Goal: Find specific page/section: Find specific page/section

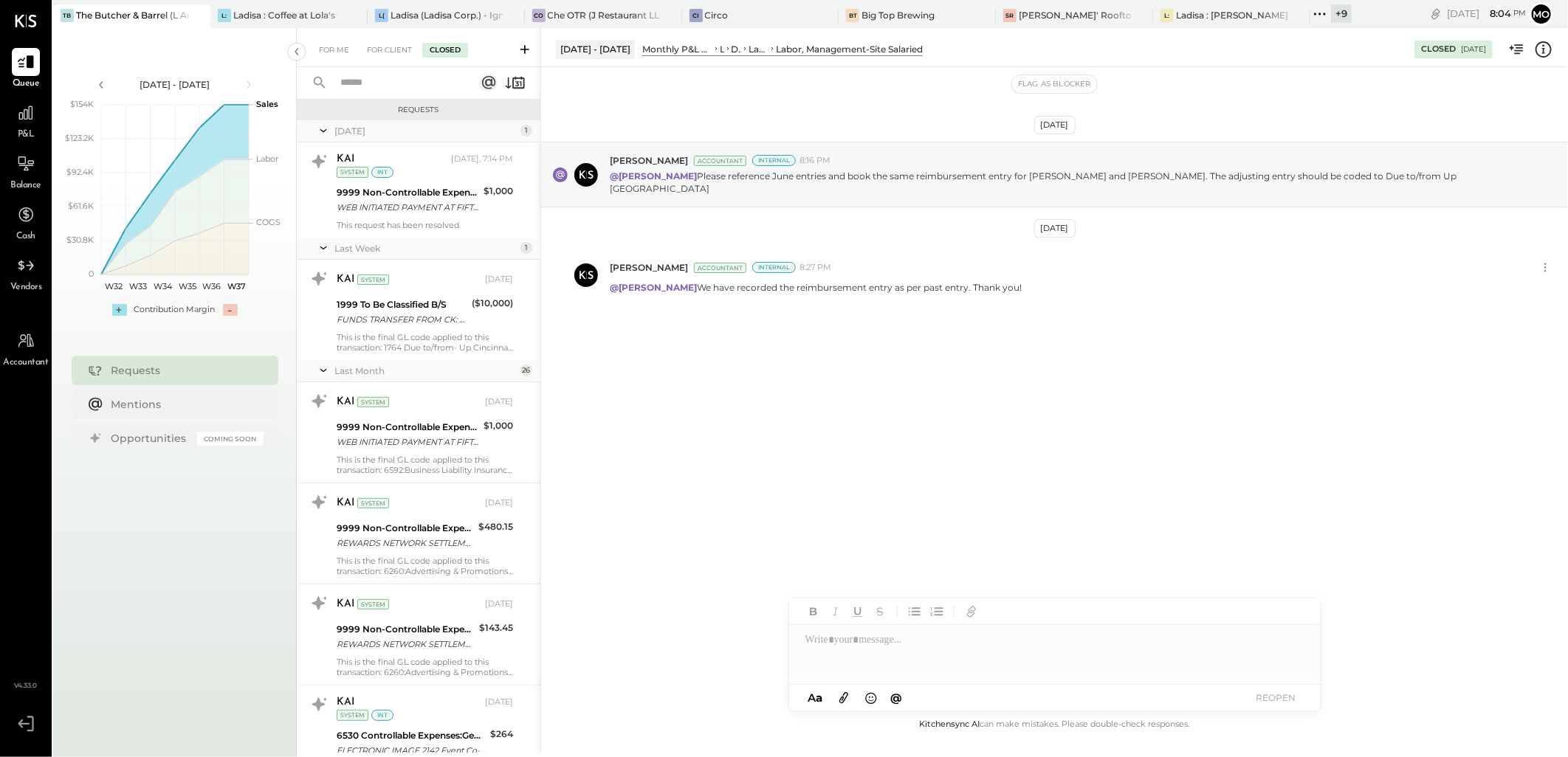
scroll to position [1045, 0]
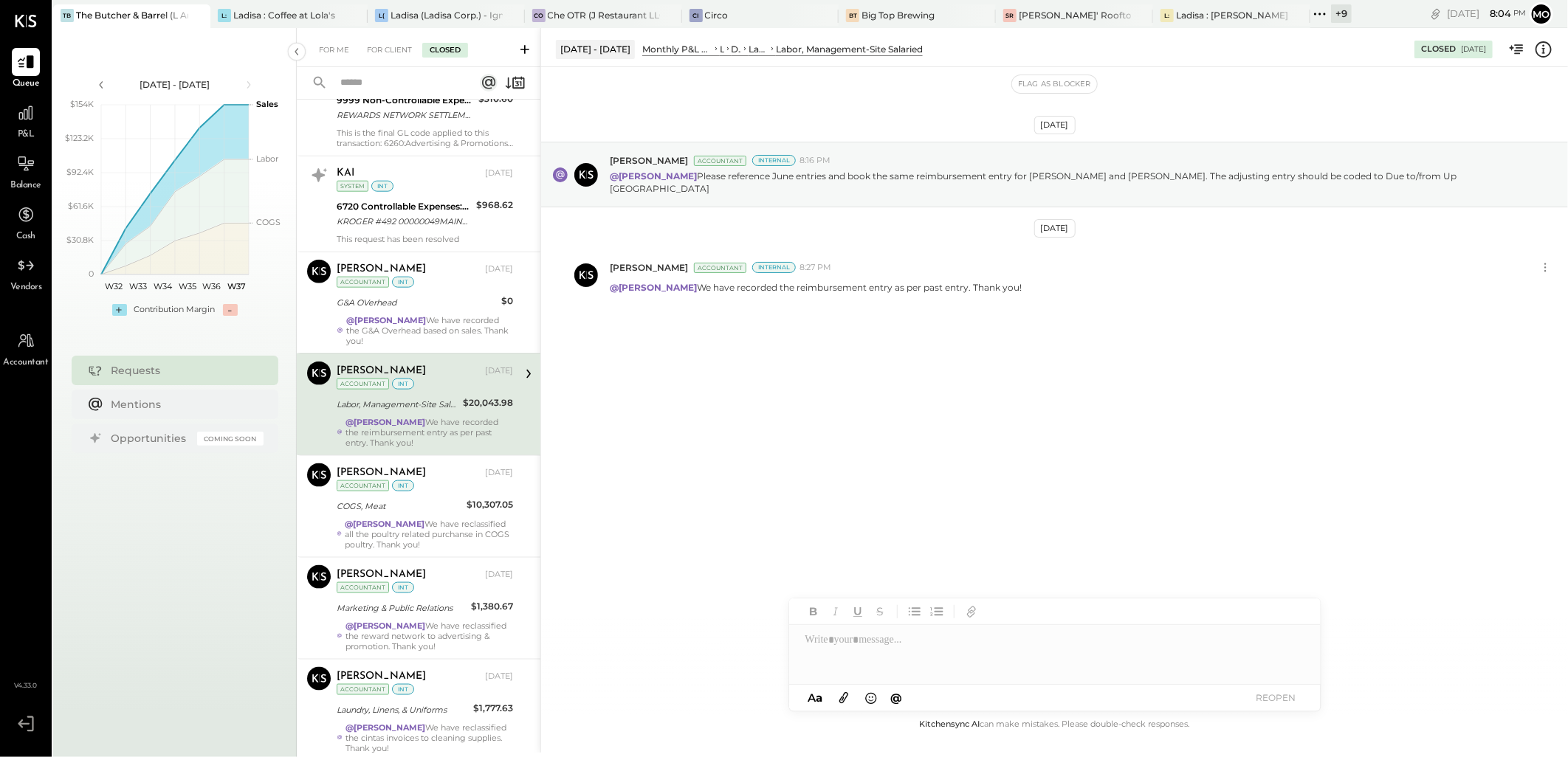
click at [1321, 16] on icon at bounding box center [1320, 15] width 20 height 20
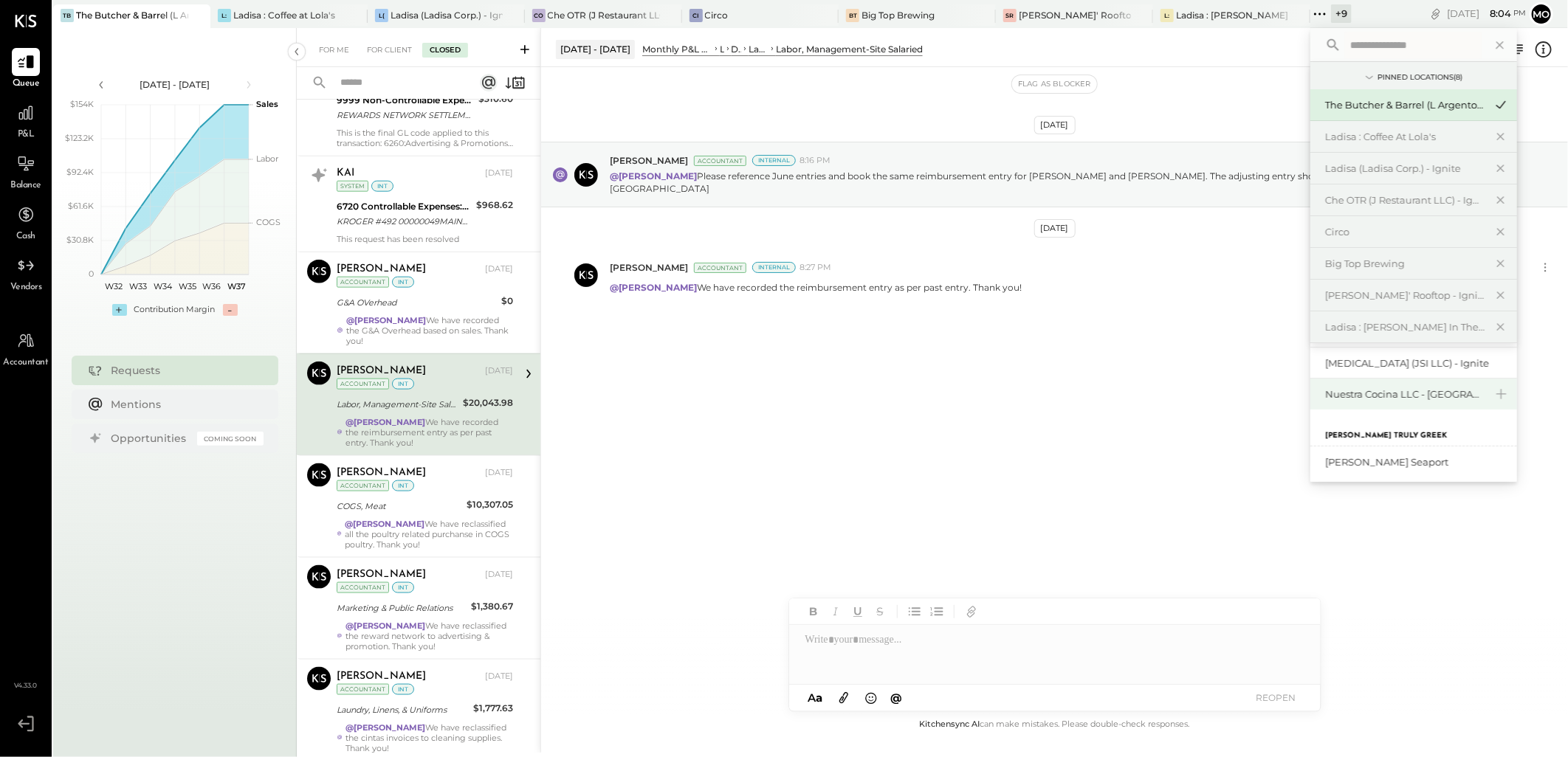
scroll to position [162, 0]
click at [1406, 418] on div "Nuestra Cocina LLC - [GEOGRAPHIC_DATA]" at bounding box center [1405, 419] width 159 height 14
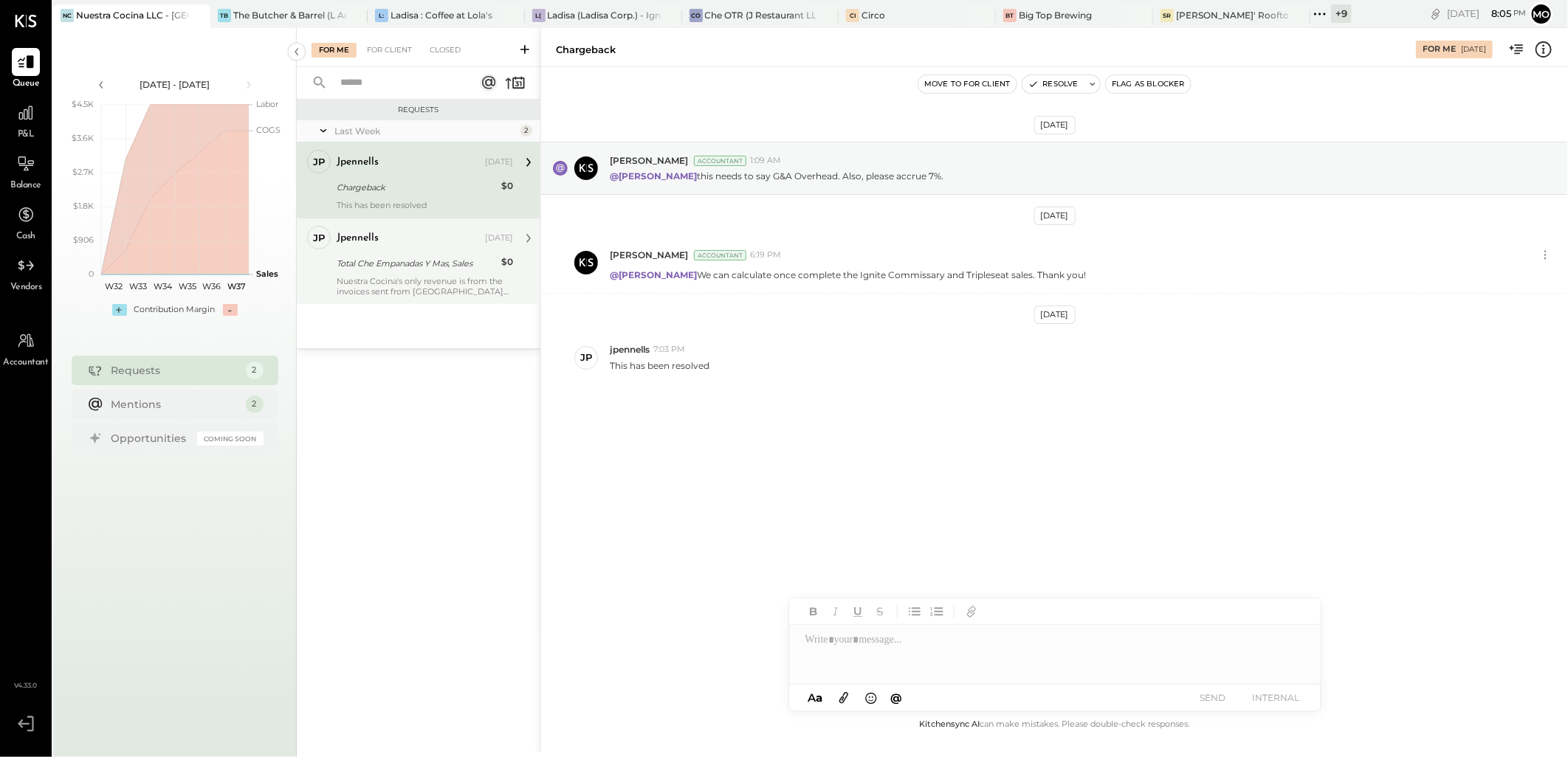
click at [426, 273] on div "jpennells Sep 05, 2025 Total Che Empanadas Y Mas, Sales $0 Nuestra Cocina's onl…" at bounding box center [425, 261] width 177 height 71
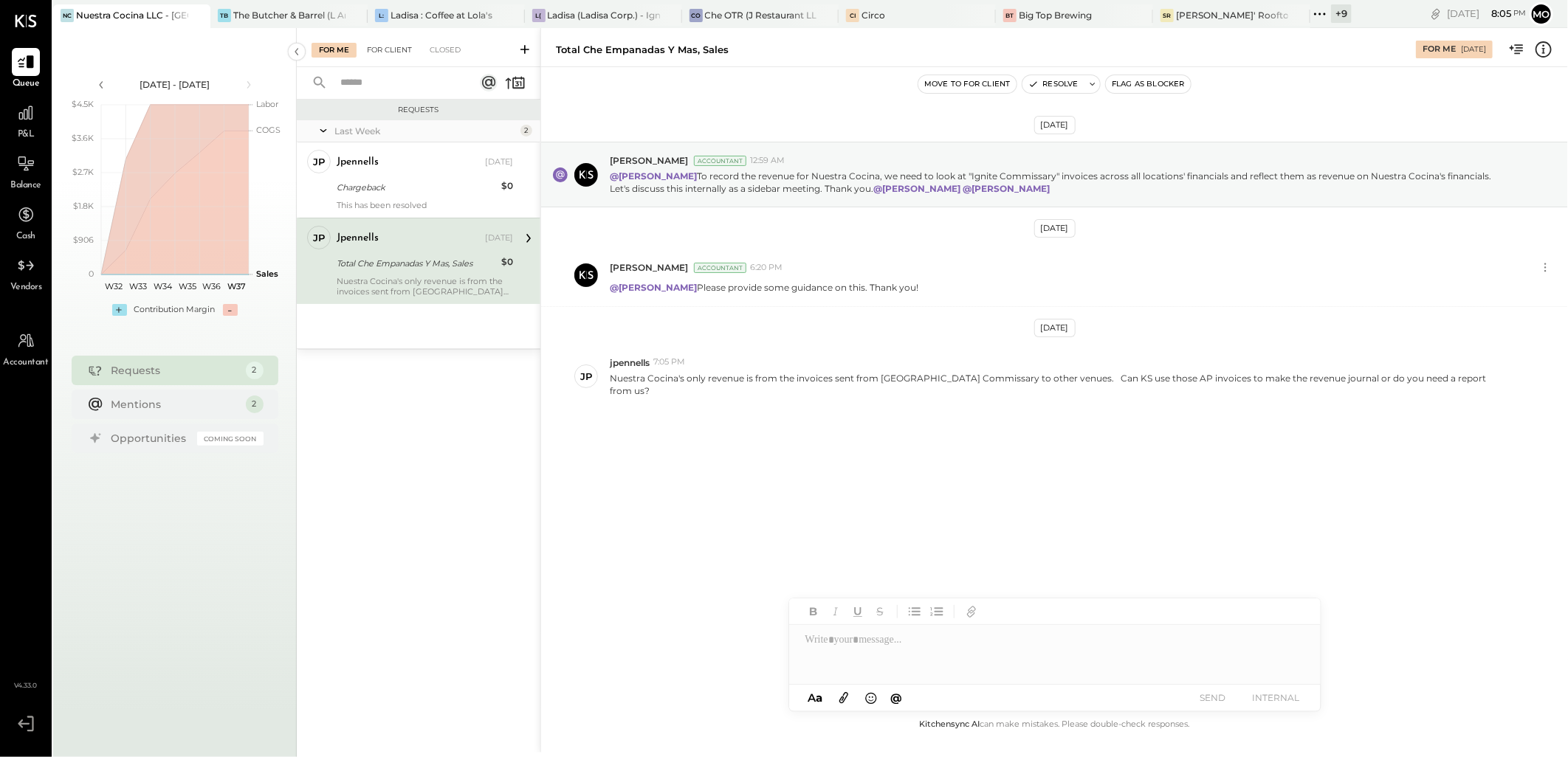
click at [388, 45] on div "For Client" at bounding box center [389, 50] width 60 height 15
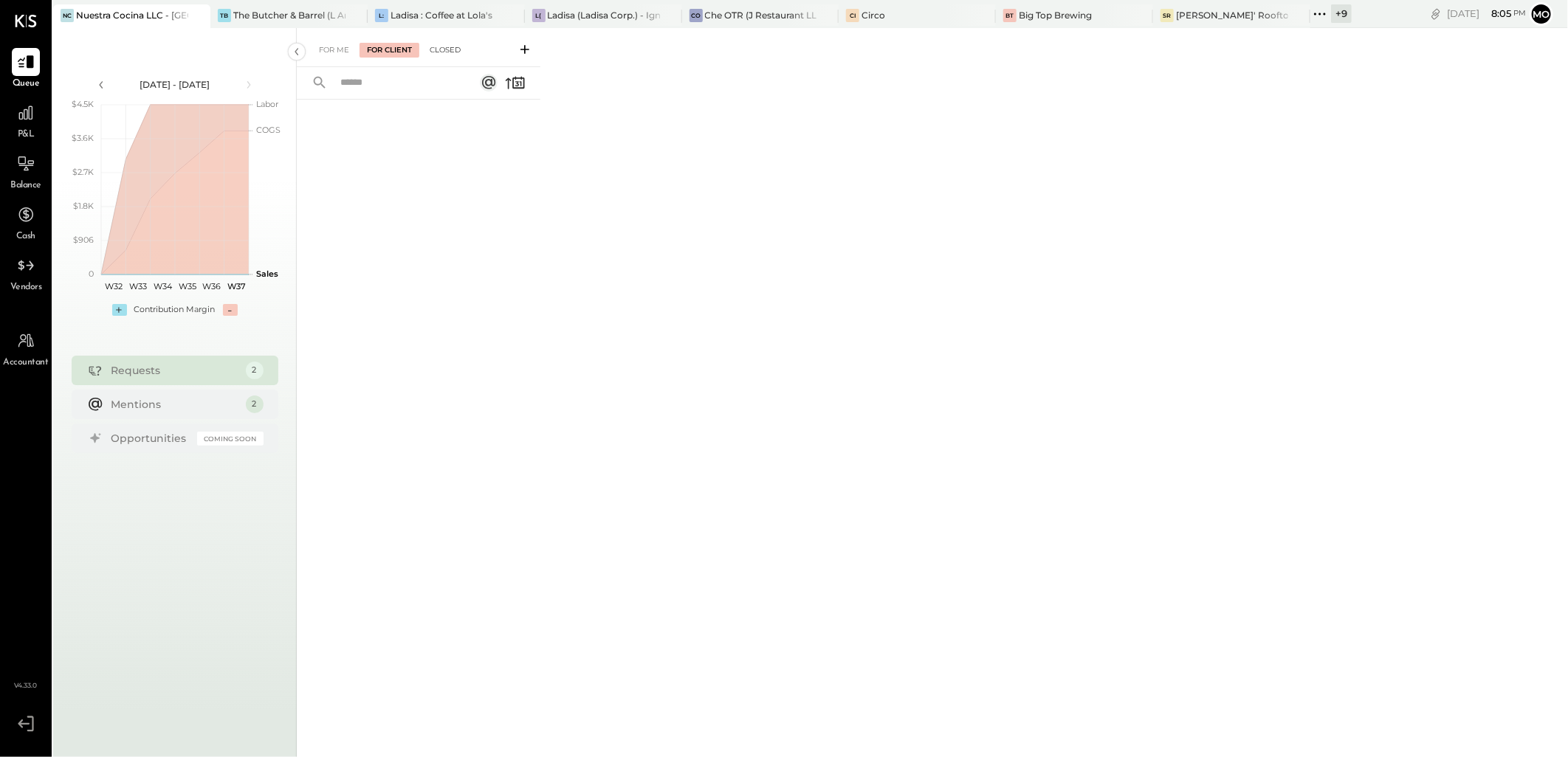
click at [448, 48] on div "Closed" at bounding box center [445, 50] width 46 height 15
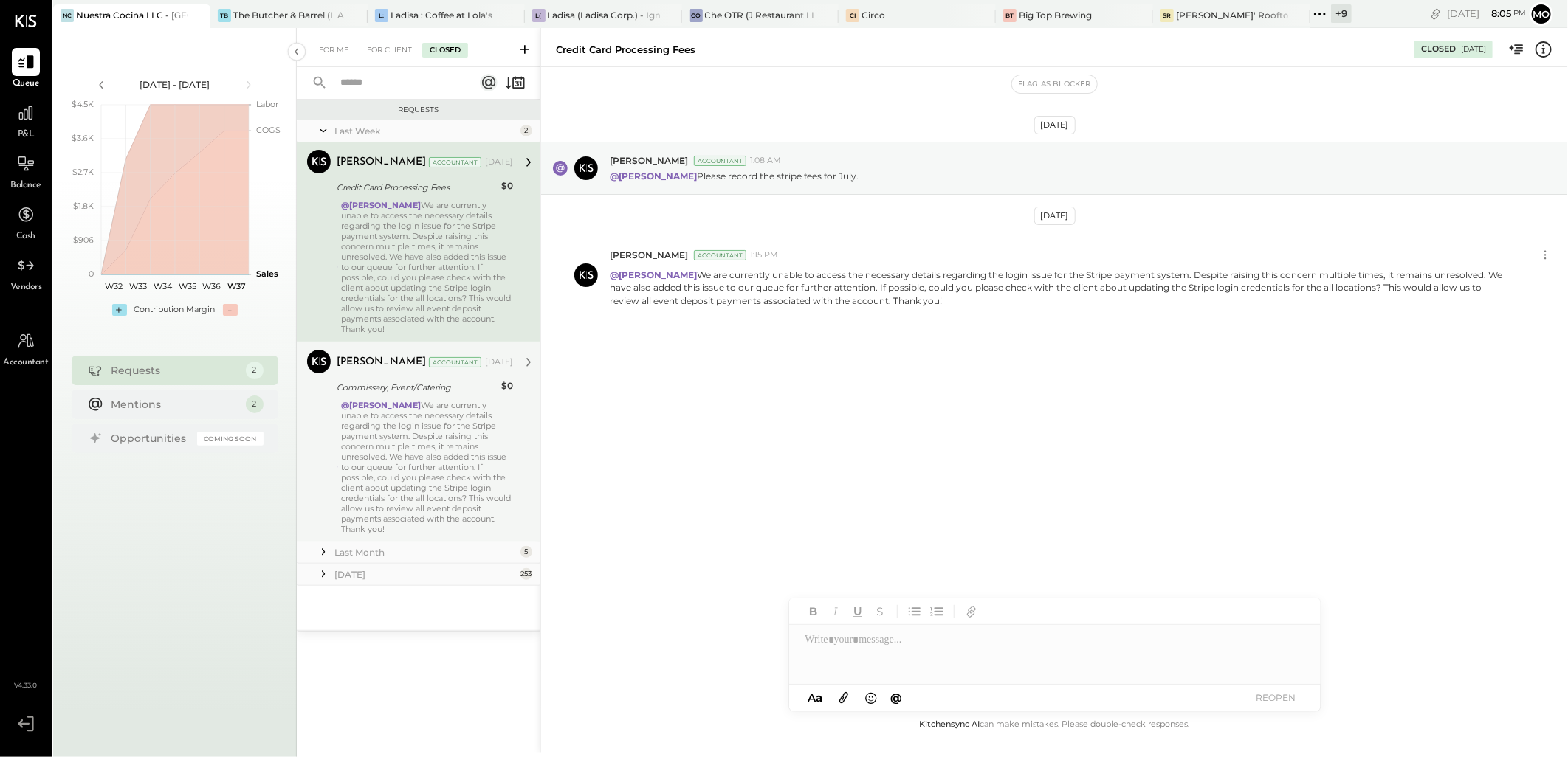
click at [463, 456] on div "@Joseph Shin We are currently unable to access the necessary details regarding …" at bounding box center [426, 466] width 172 height 135
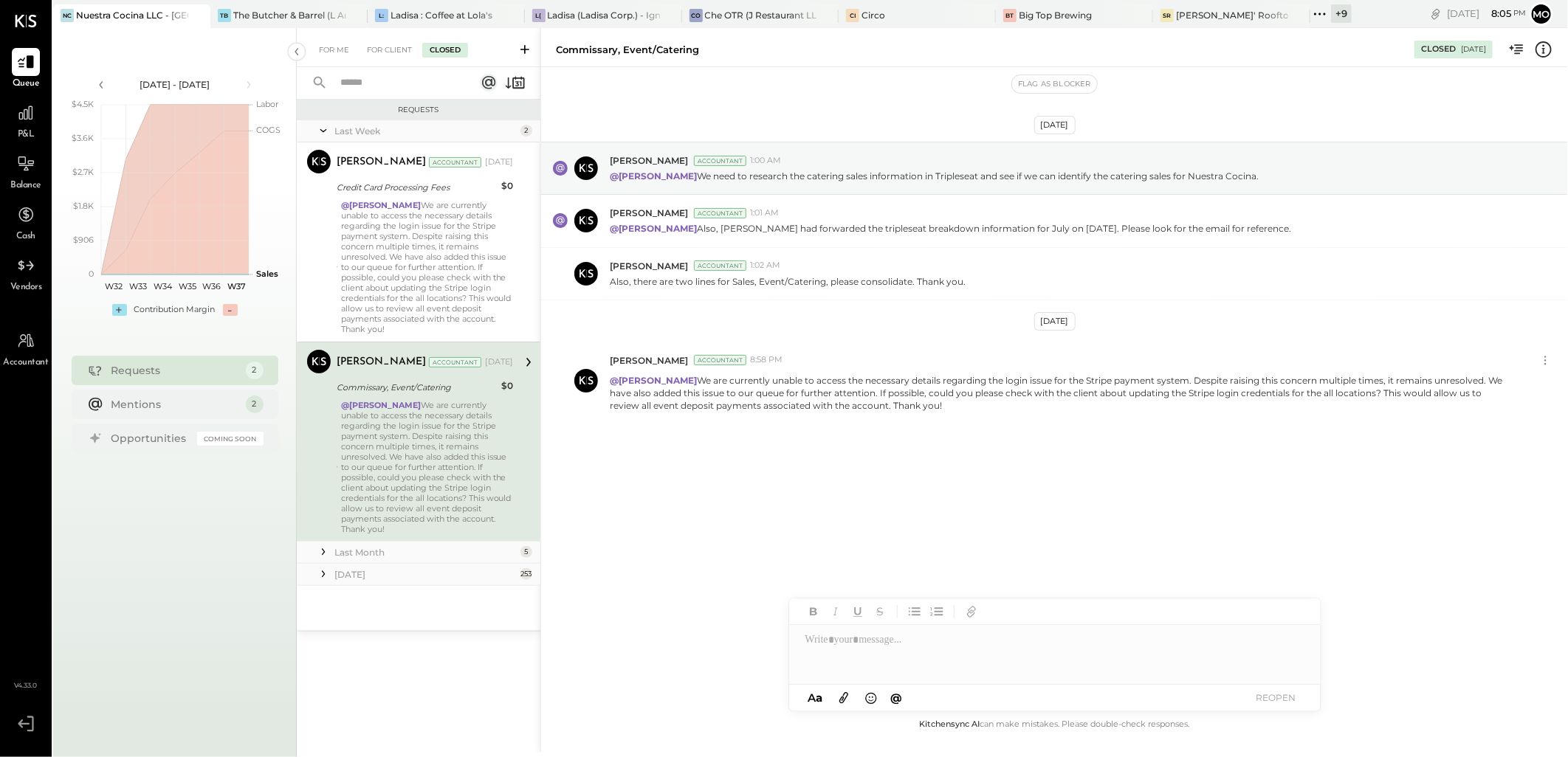
click at [364, 546] on div "Last Month" at bounding box center [425, 552] width 183 height 13
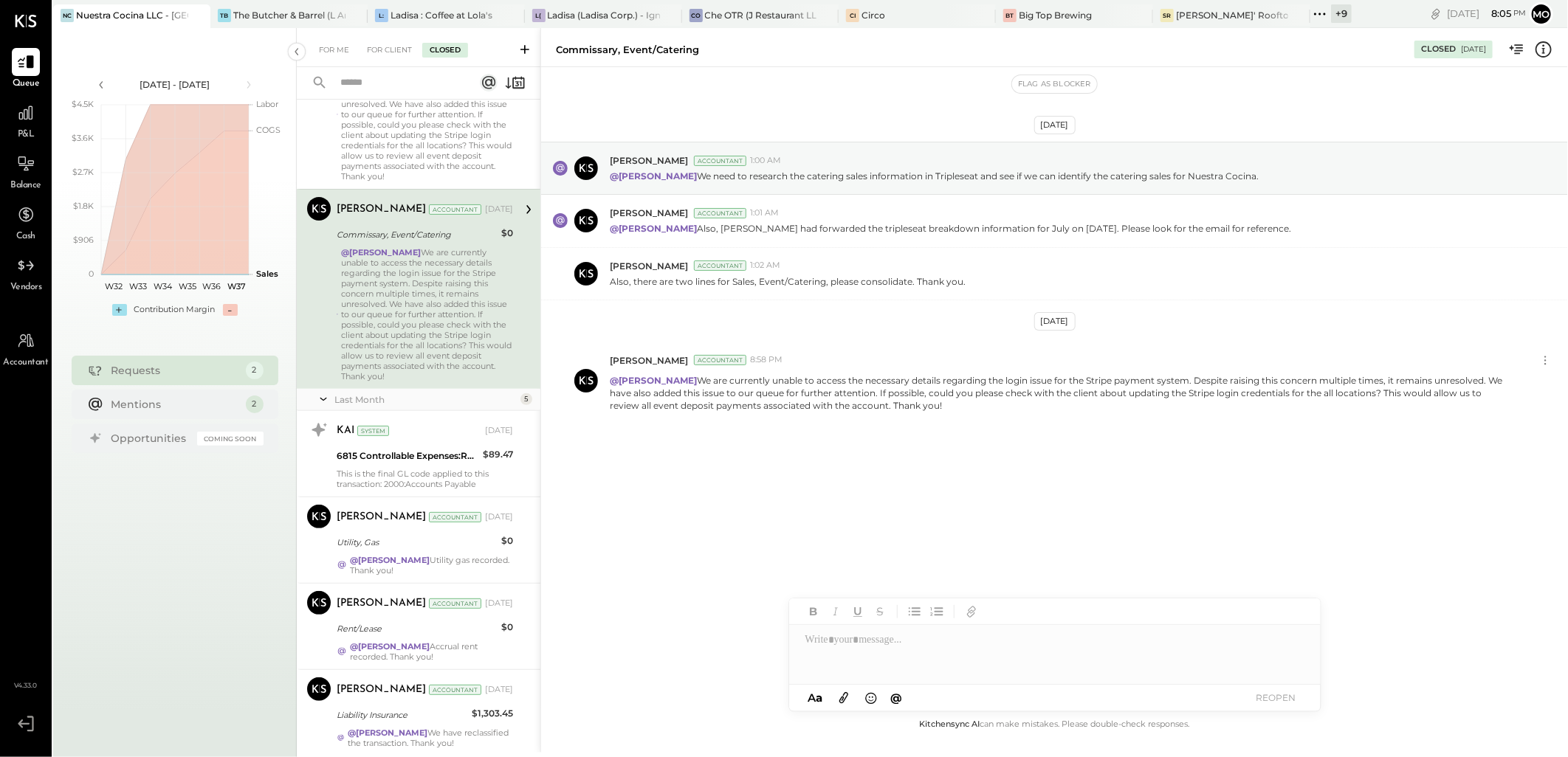
scroll to position [164, 0]
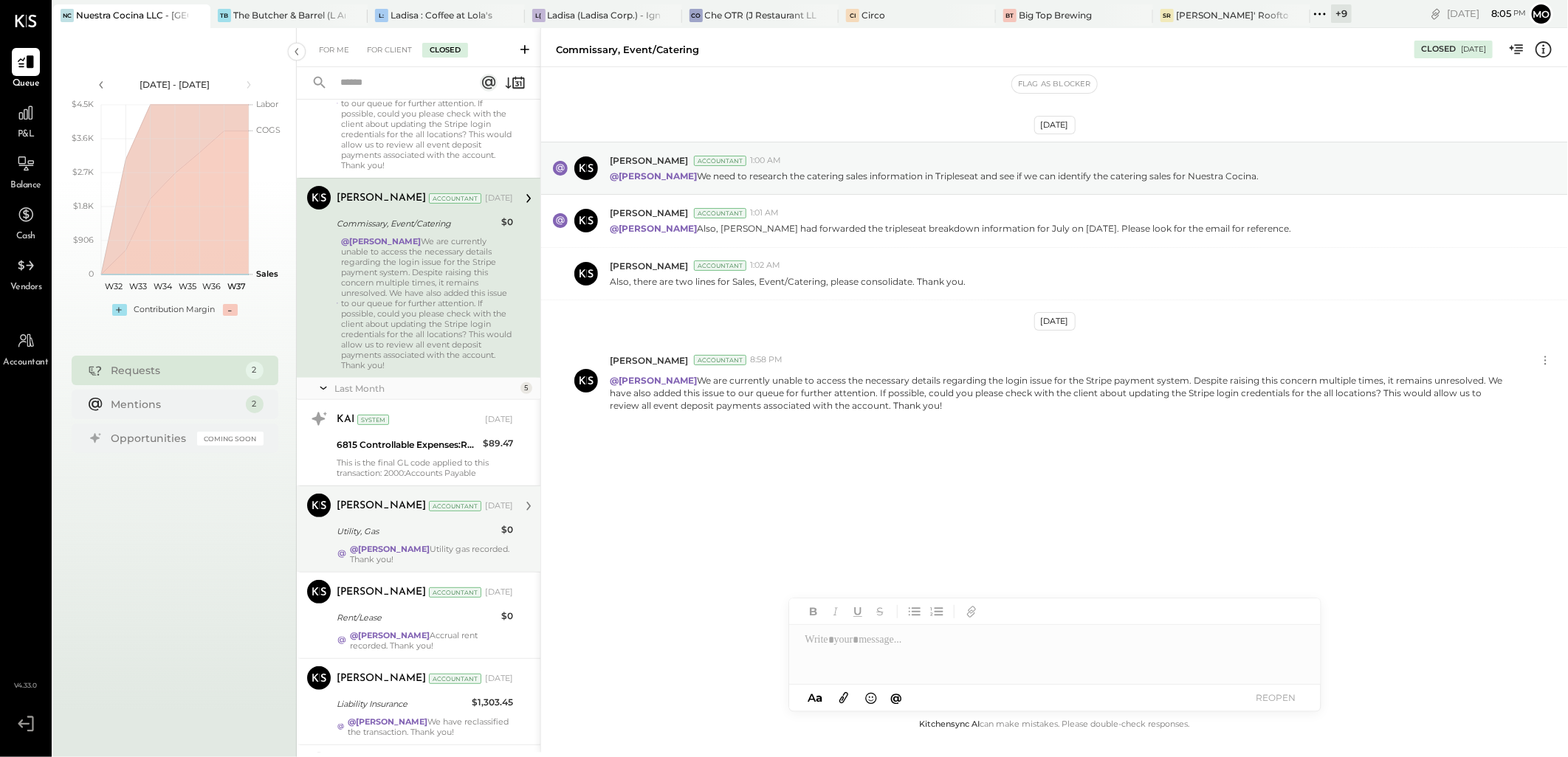
click at [423, 544] on div "@Joseph Shin Utility gas recorded. Thank you!" at bounding box center [431, 554] width 163 height 21
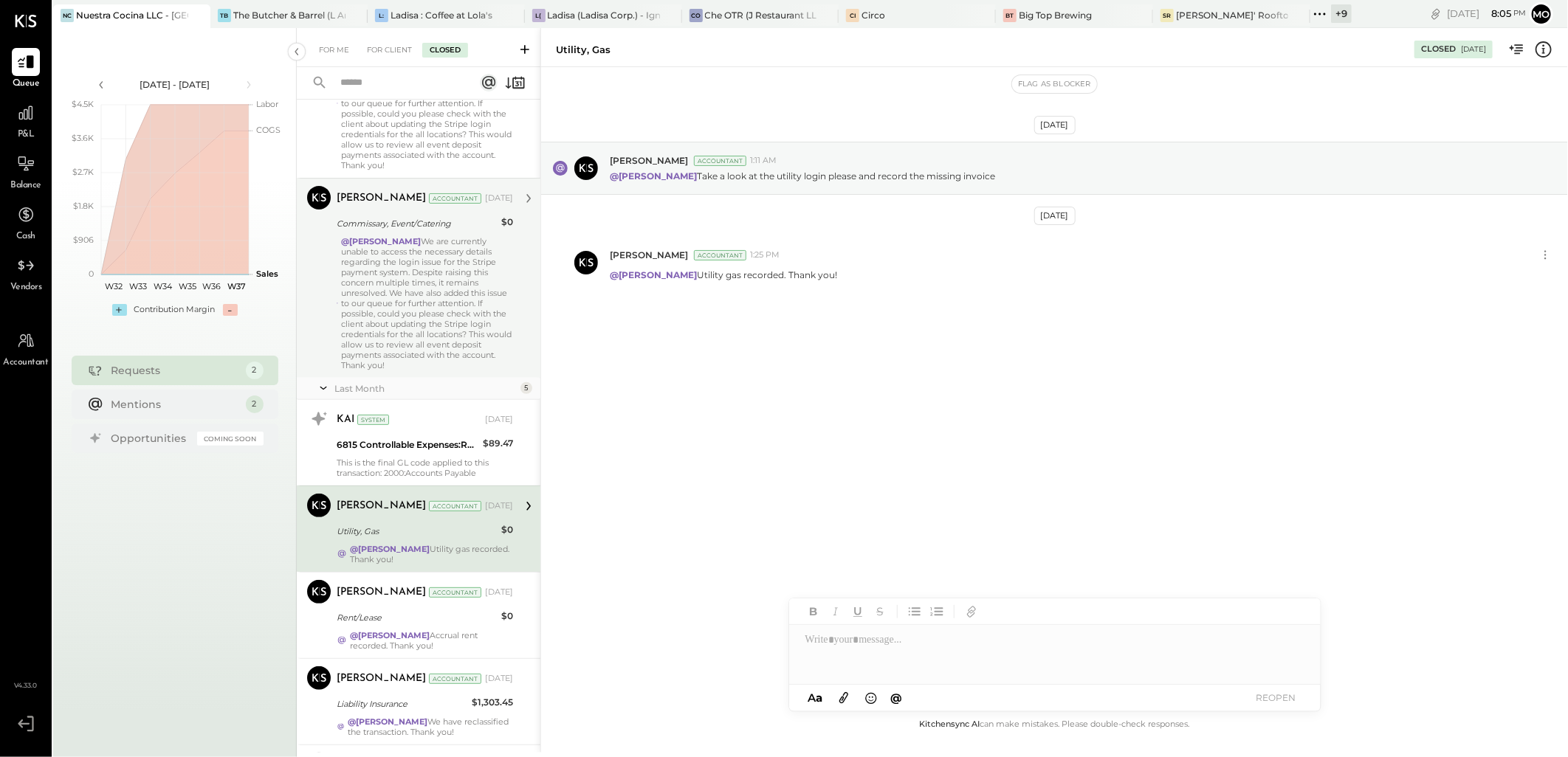
scroll to position [298, 0]
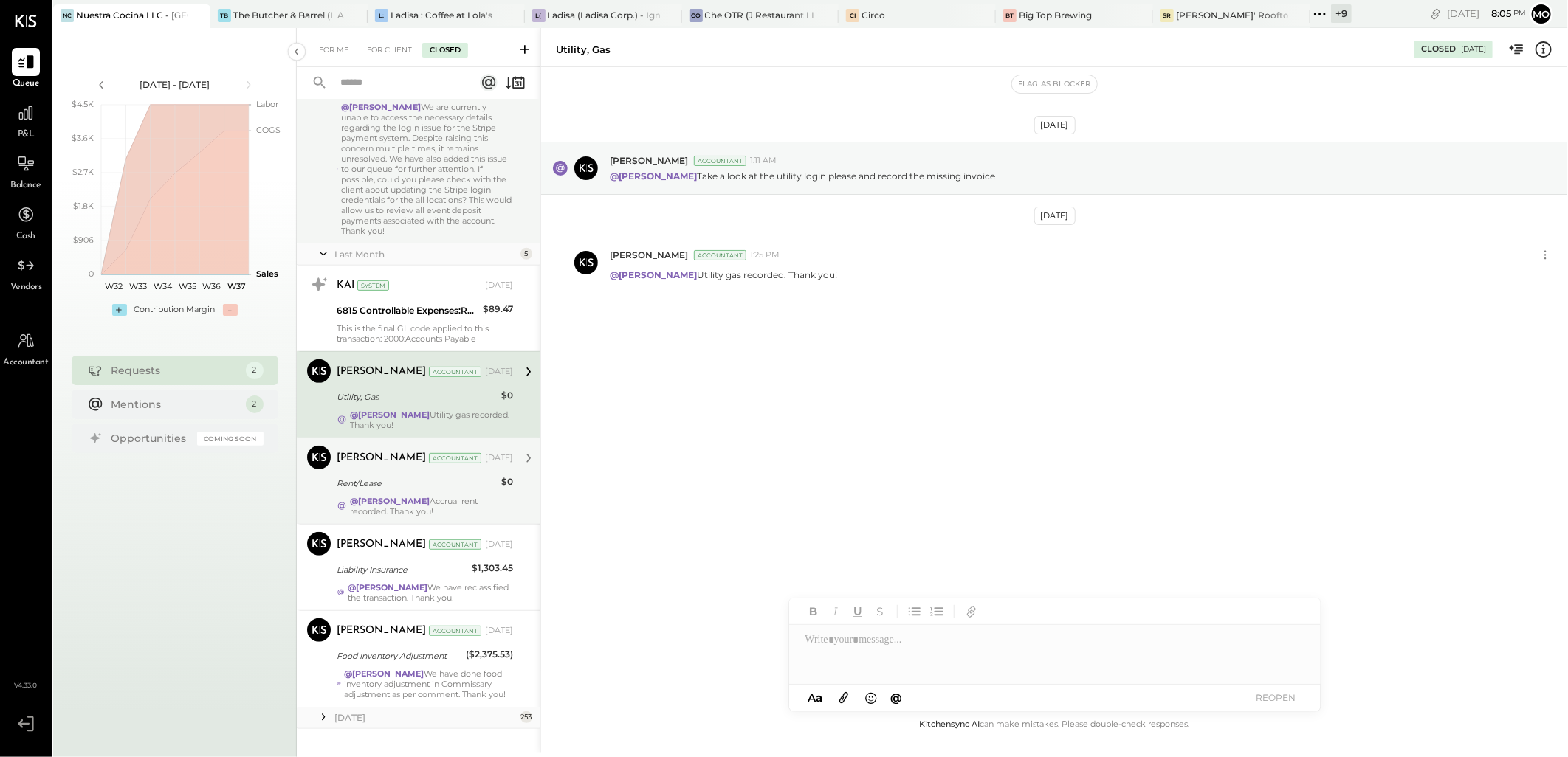
click at [420, 496] on div "@Joseph Shin Accrual rent recorded. Thank you!" at bounding box center [431, 506] width 163 height 21
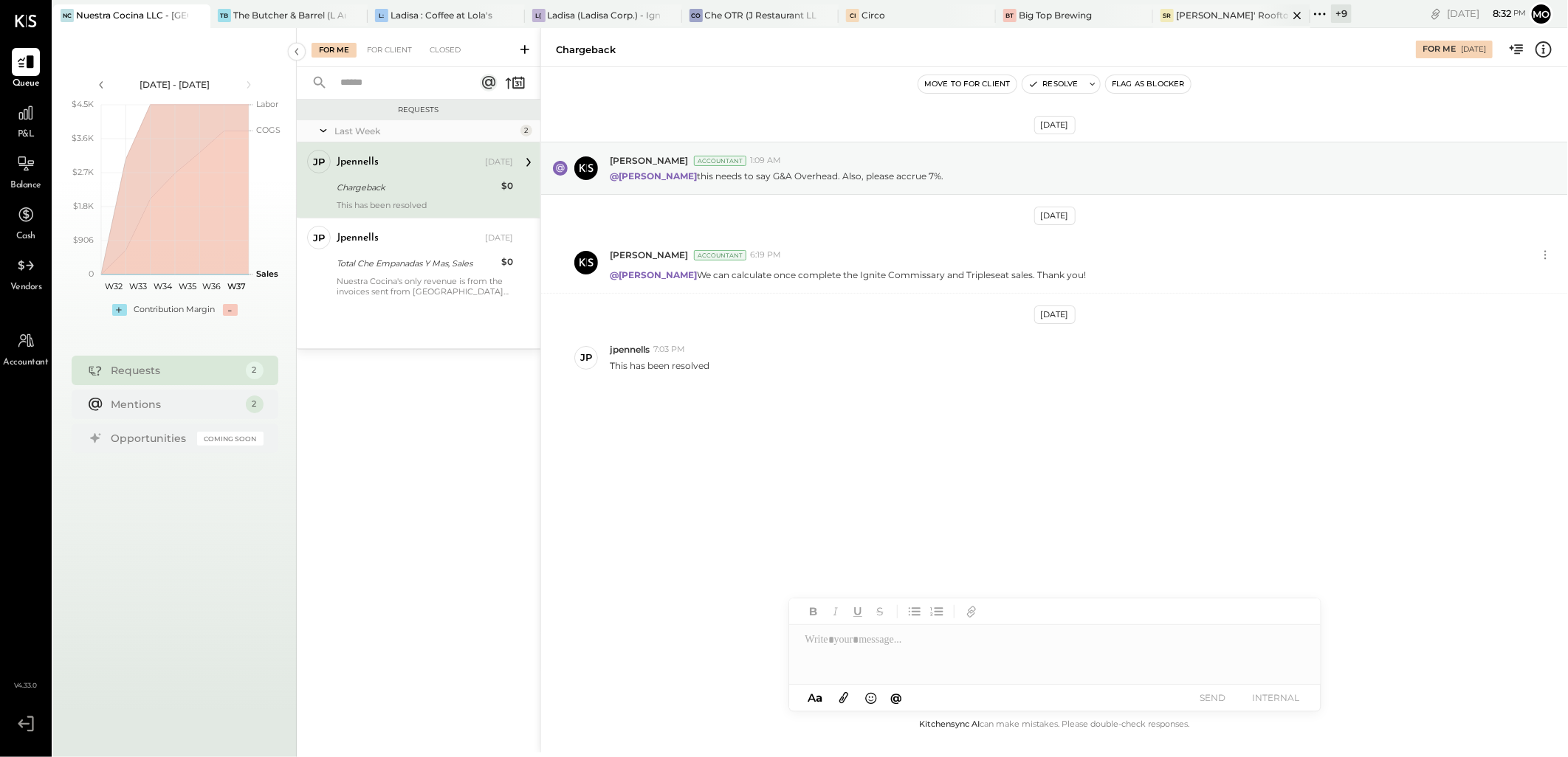
click at [1197, 17] on div "[PERSON_NAME]' Rooftop - Ignite" at bounding box center [1232, 15] width 112 height 13
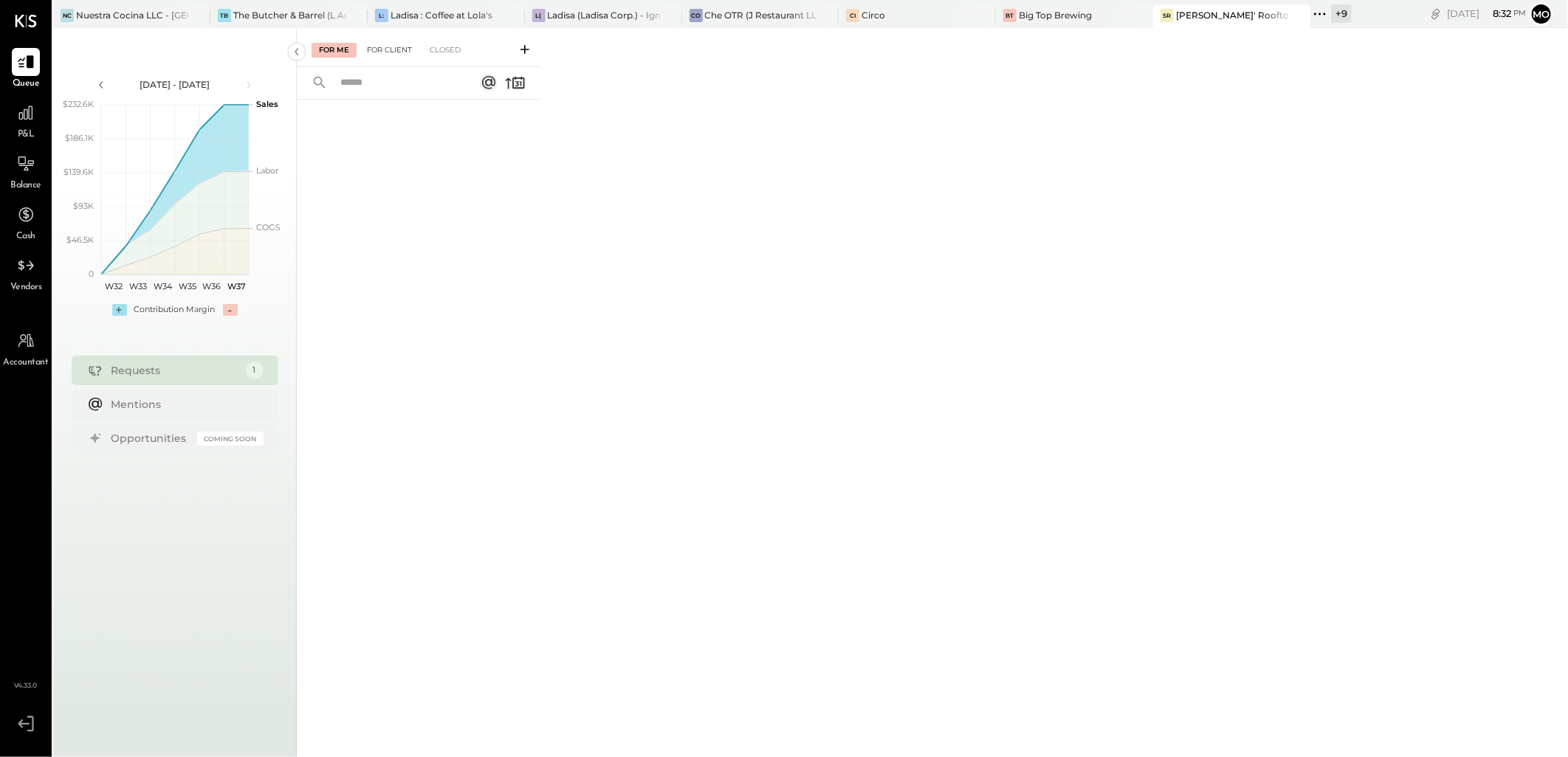
click at [397, 49] on div "For Client" at bounding box center [389, 50] width 60 height 15
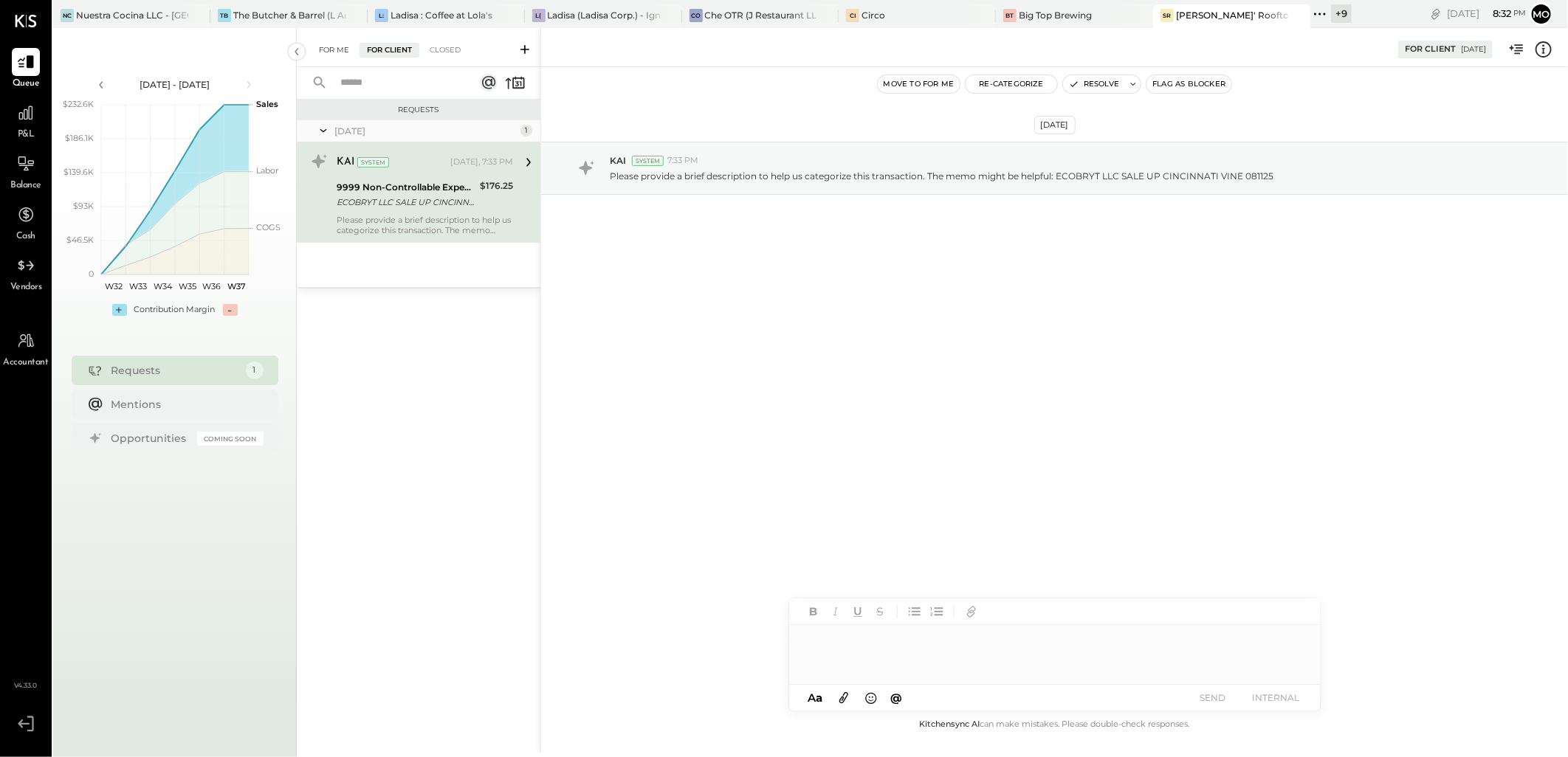
click at [334, 50] on div "For Me" at bounding box center [334, 50] width 45 height 15
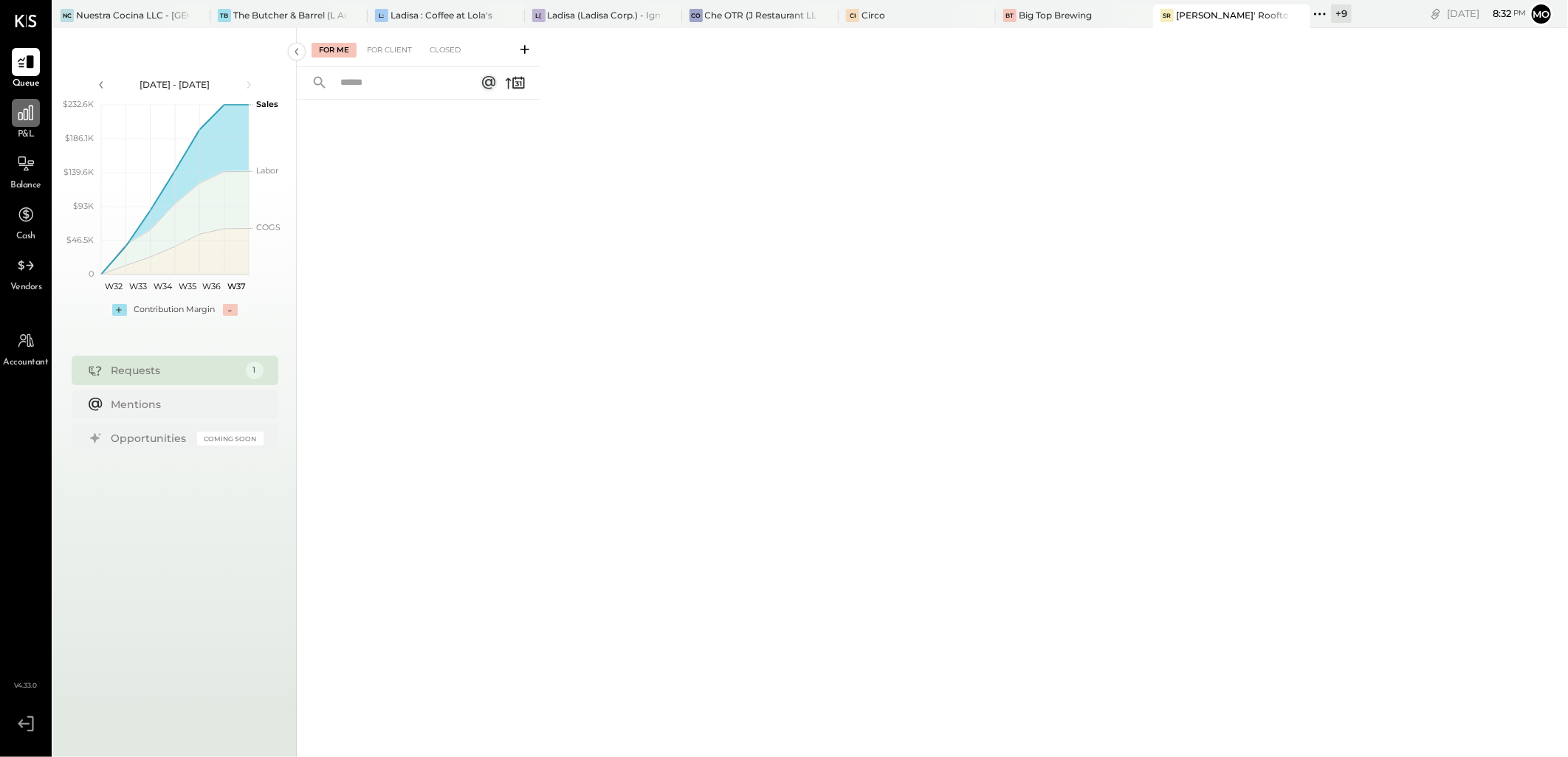
click at [34, 120] on icon at bounding box center [27, 113] width 20 height 20
